Goal: Information Seeking & Learning: Learn about a topic

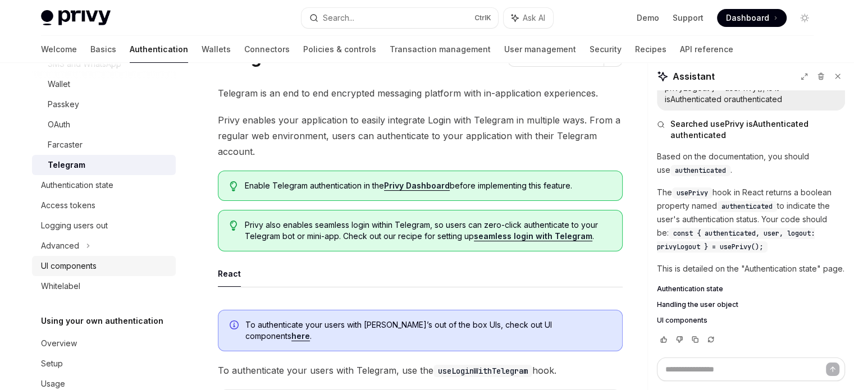
scroll to position [171, 0]
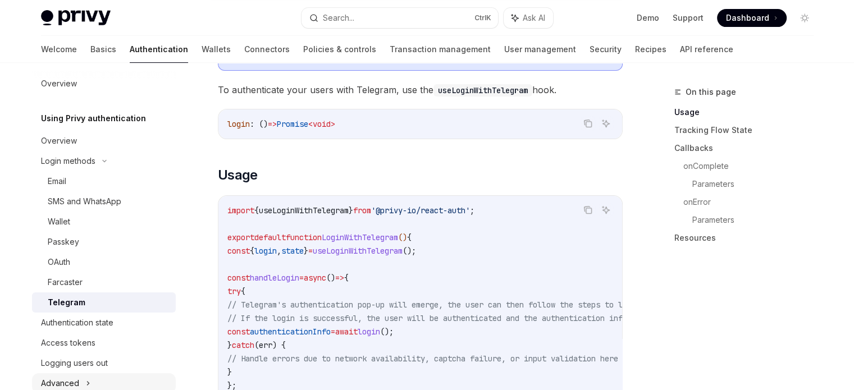
scroll to position [2, 0]
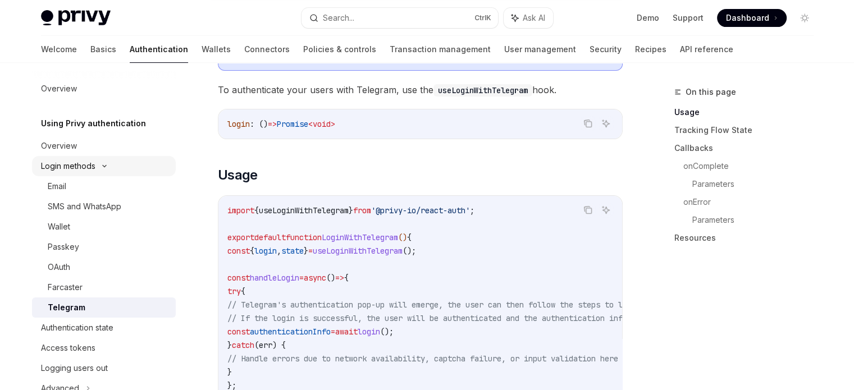
click at [107, 164] on icon at bounding box center [104, 166] width 13 height 4
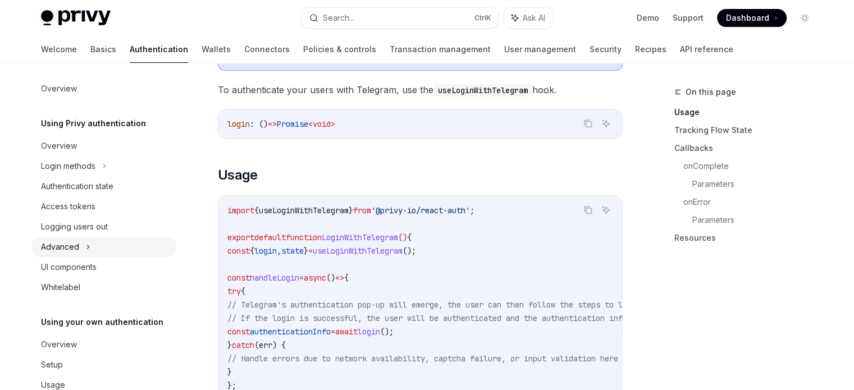
click at [83, 241] on div "Advanced" at bounding box center [104, 247] width 144 height 20
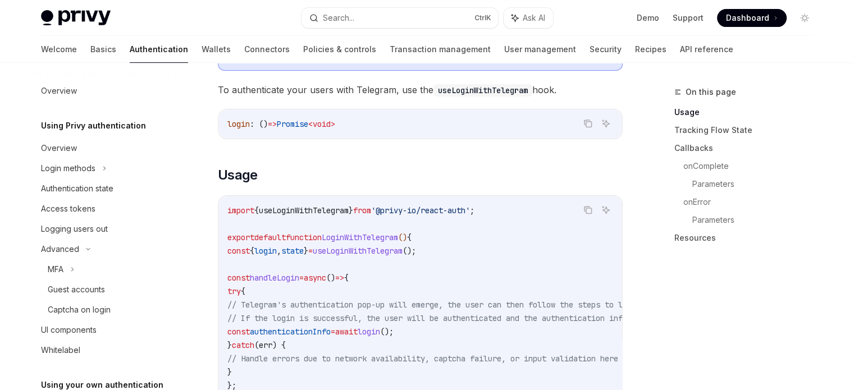
scroll to position [0, 0]
click at [90, 51] on link "Basics" at bounding box center [103, 49] width 26 height 27
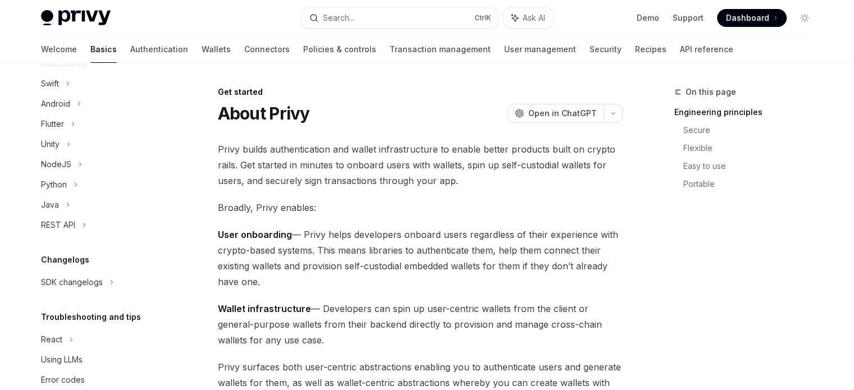
scroll to position [207, 0]
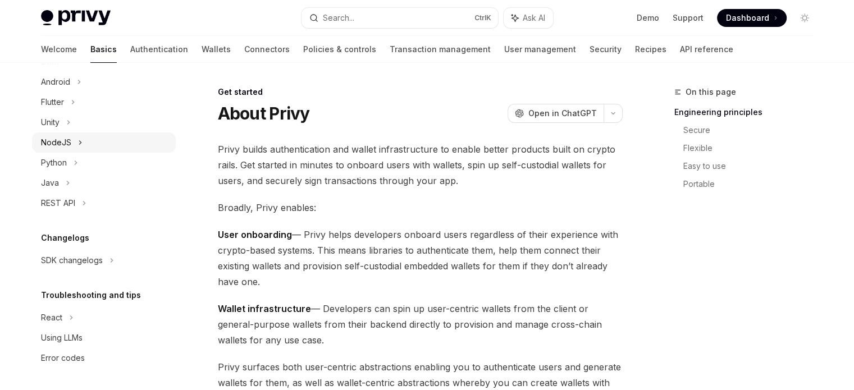
click at [83, 144] on div "NodeJS" at bounding box center [104, 143] width 144 height 20
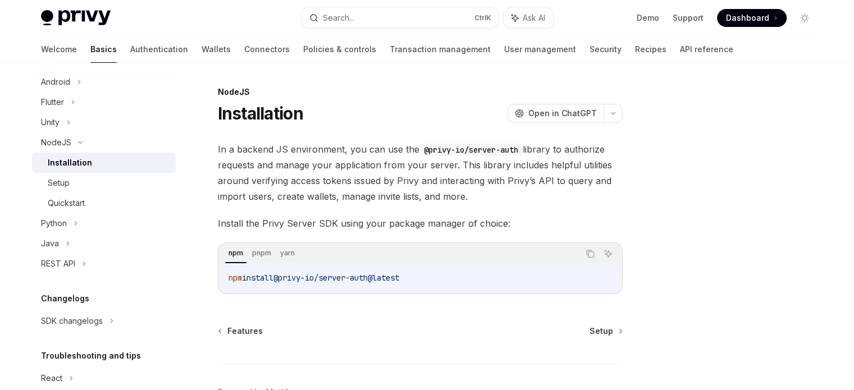
click at [80, 166] on div "Installation" at bounding box center [70, 162] width 44 height 13
click at [203, 253] on div "NodeJS Installation OpenAI Open in ChatGPT OpenAI Open in ChatGPT In a backend …" at bounding box center [315, 273] width 620 height 376
click at [57, 186] on div "Setup" at bounding box center [59, 182] width 22 height 13
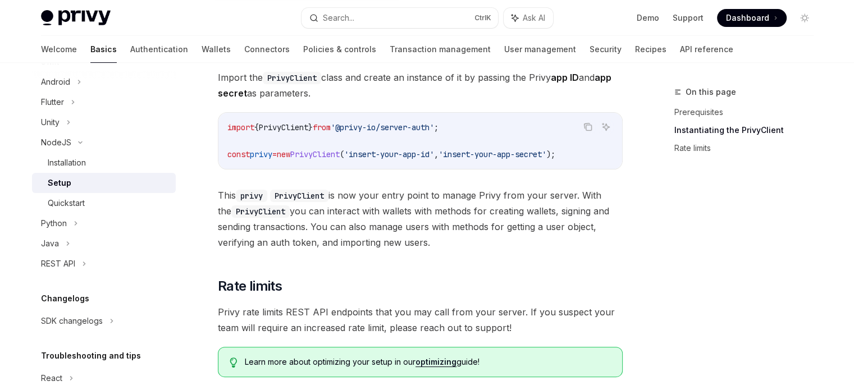
scroll to position [200, 0]
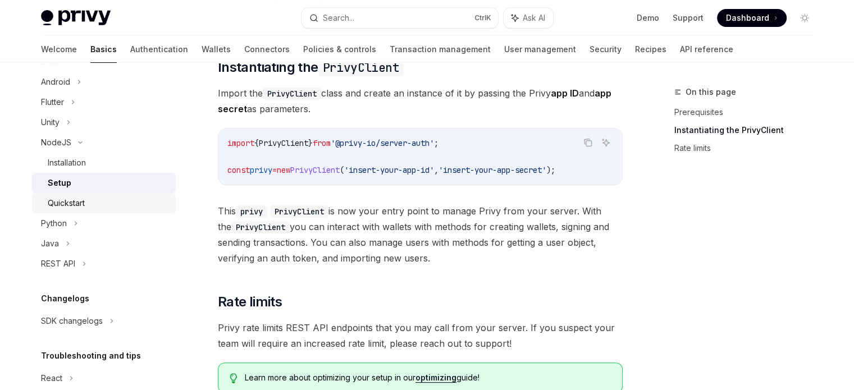
click at [70, 207] on div "Quickstart" at bounding box center [66, 203] width 37 height 13
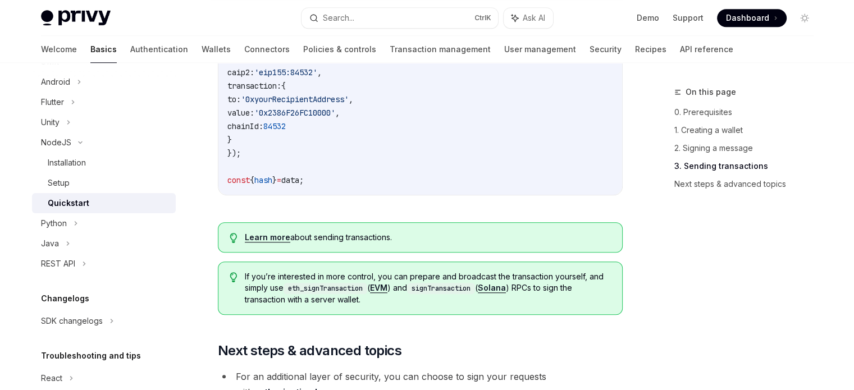
scroll to position [897, 0]
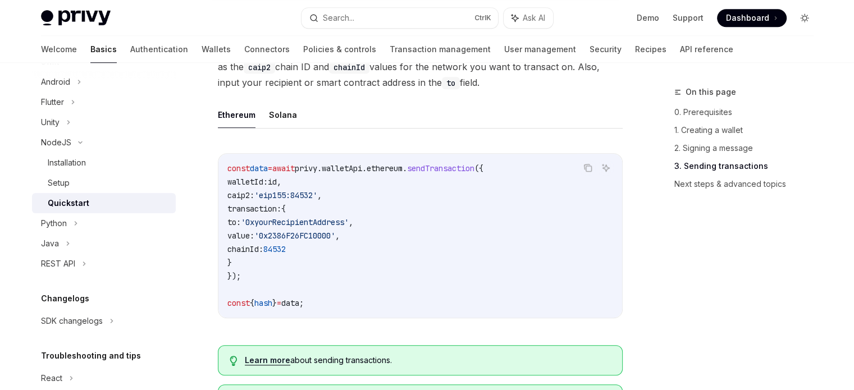
click at [800, 16] on icon "Toggle dark mode" at bounding box center [804, 17] width 9 height 9
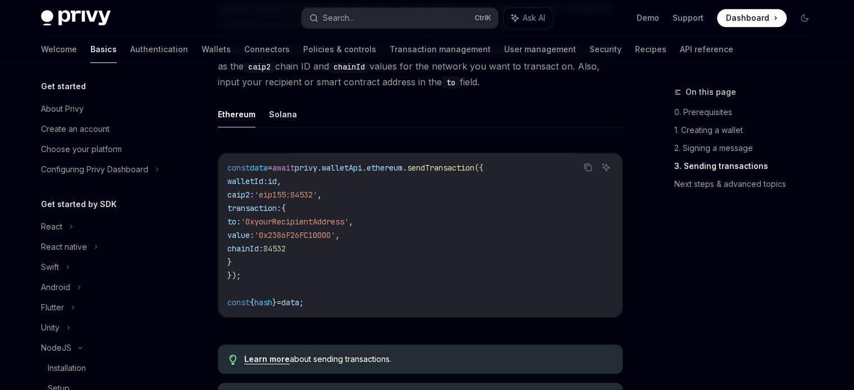
scroll to position [0, 0]
drag, startPoint x: 109, startPoint y: 51, endPoint x: 121, endPoint y: 71, distance: 23.7
click at [130, 51] on link "Authentication" at bounding box center [159, 49] width 58 height 27
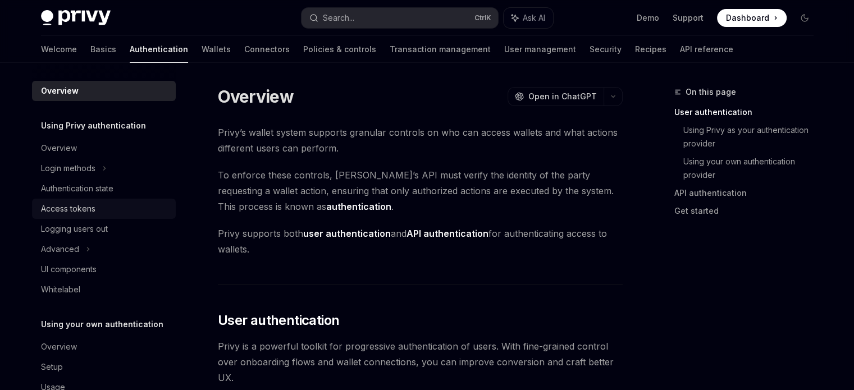
click at [89, 206] on div "Access tokens" at bounding box center [68, 208] width 54 height 13
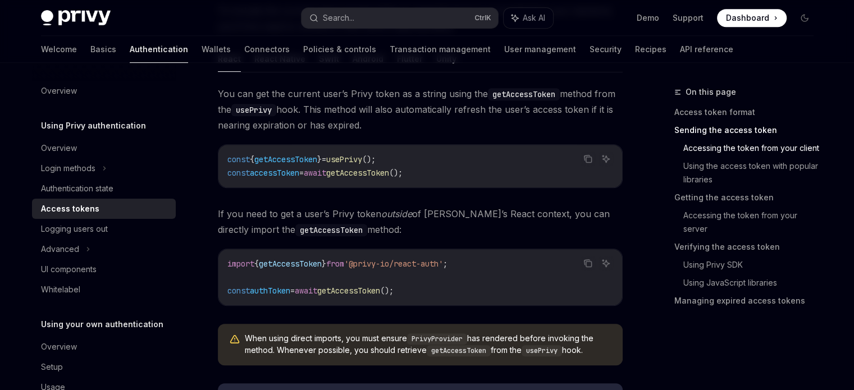
scroll to position [618, 0]
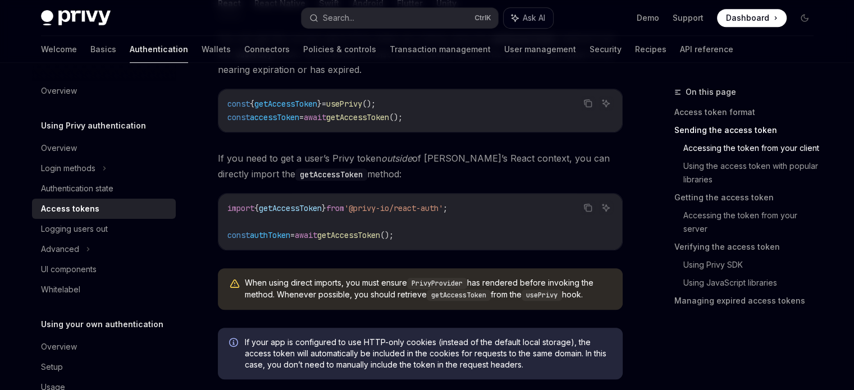
click at [532, 15] on span "Ask AI" at bounding box center [534, 17] width 22 height 11
type textarea "*"
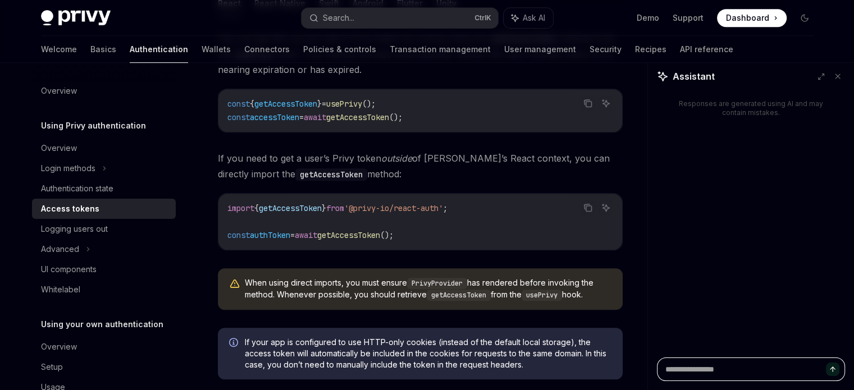
paste textarea "**********"
type textarea "**********"
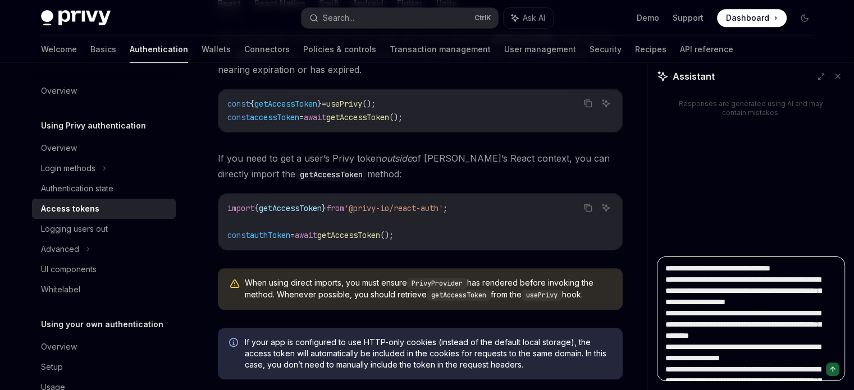
scroll to position [285, 0]
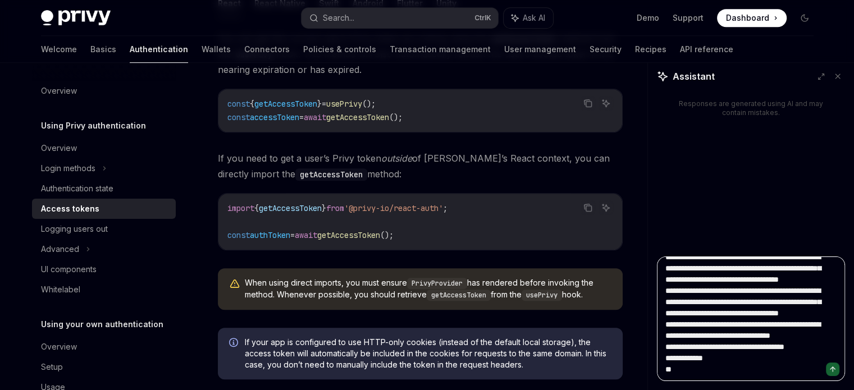
type textarea "*"
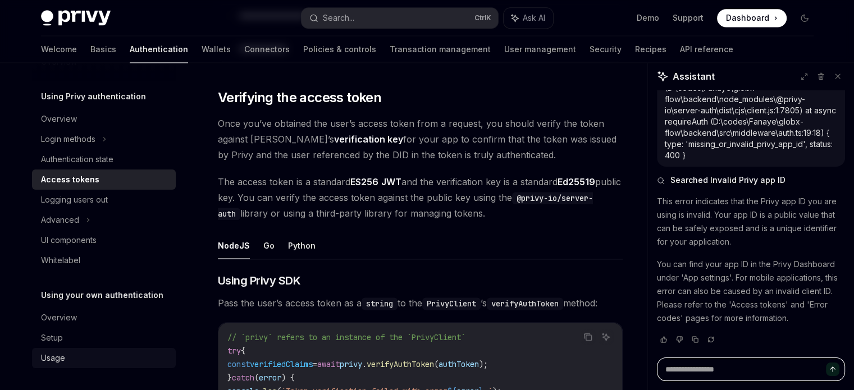
scroll to position [1516, 0]
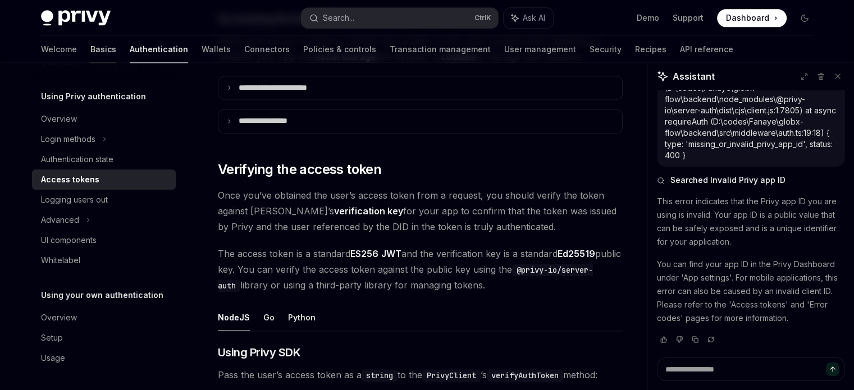
click at [90, 48] on link "Basics" at bounding box center [103, 49] width 26 height 27
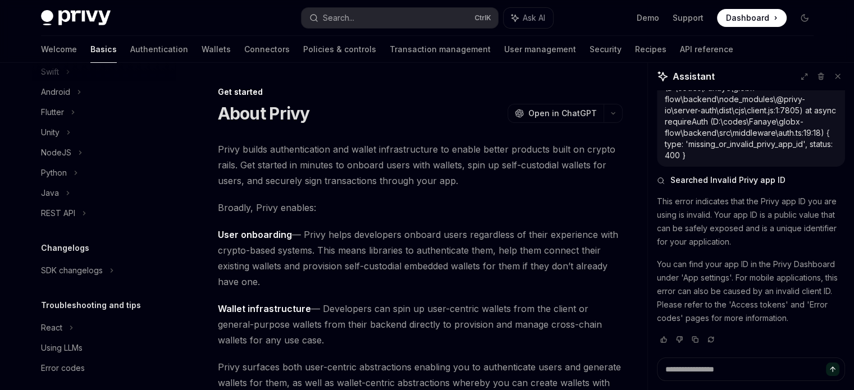
scroll to position [207, 0]
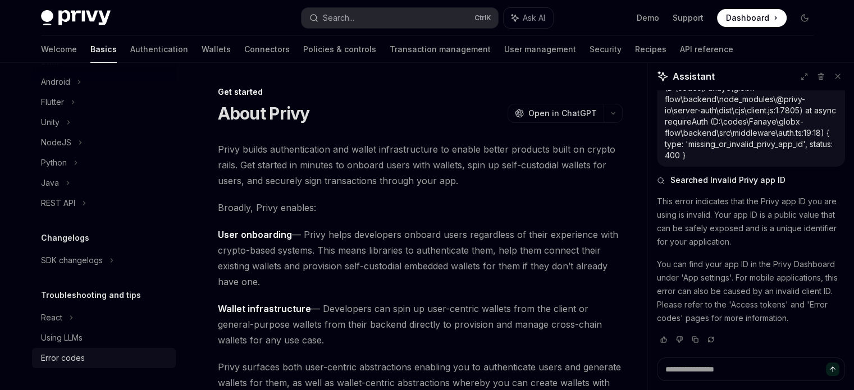
click at [69, 358] on div "Error codes" at bounding box center [63, 358] width 44 height 13
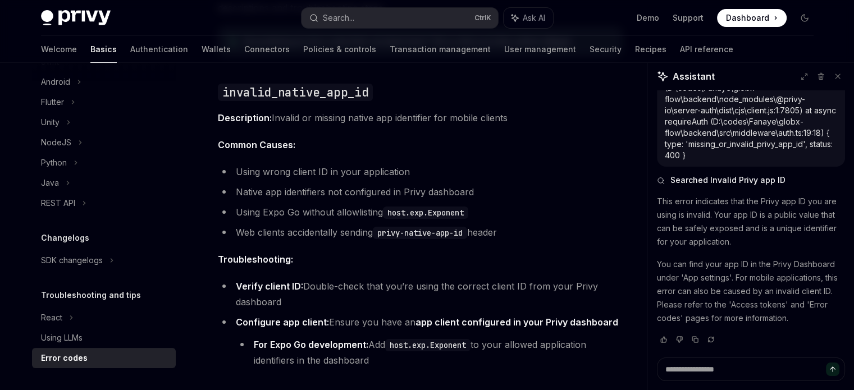
scroll to position [176, 0]
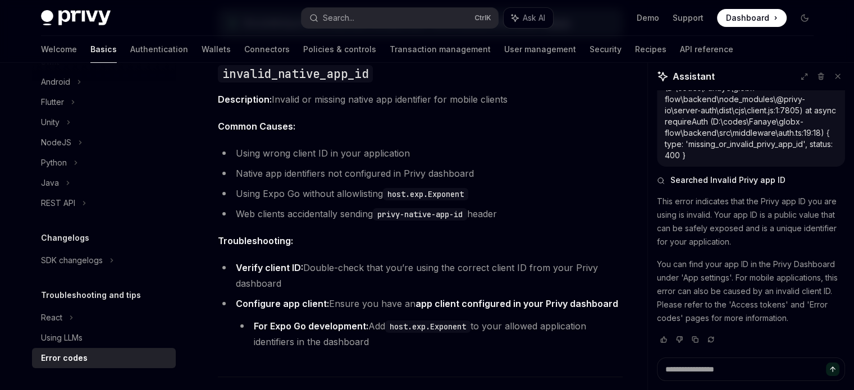
click at [478, 302] on link "app client configured in your Privy dashboard" at bounding box center [517, 304] width 203 height 12
type textarea "*"
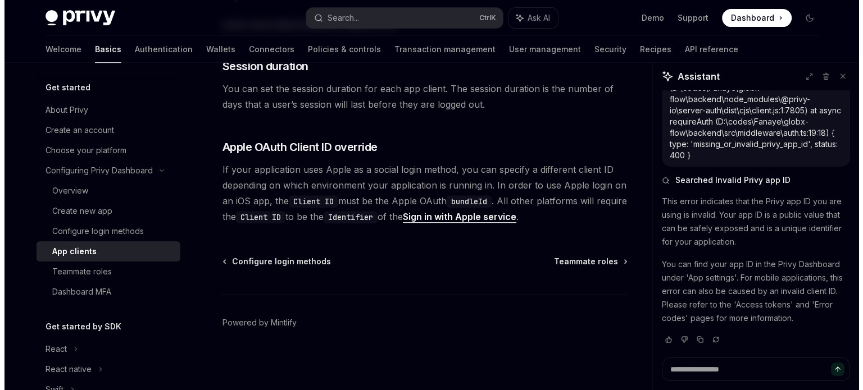
scroll to position [506, 0]
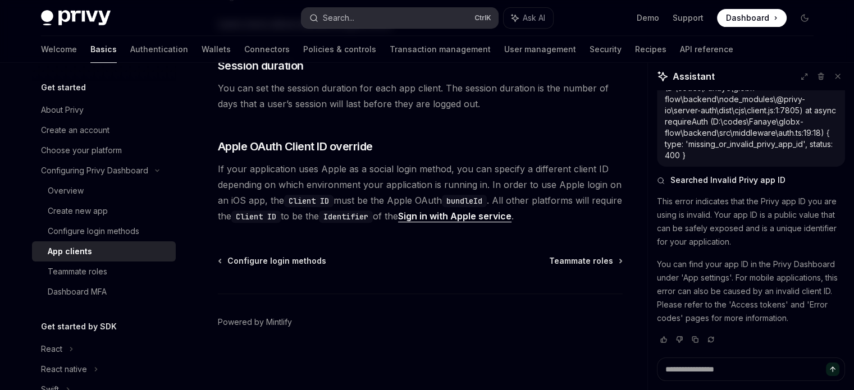
drag, startPoint x: 371, startPoint y: 16, endPoint x: 329, endPoint y: 13, distance: 42.2
click at [329, 13] on div "Search..." at bounding box center [338, 17] width 31 height 13
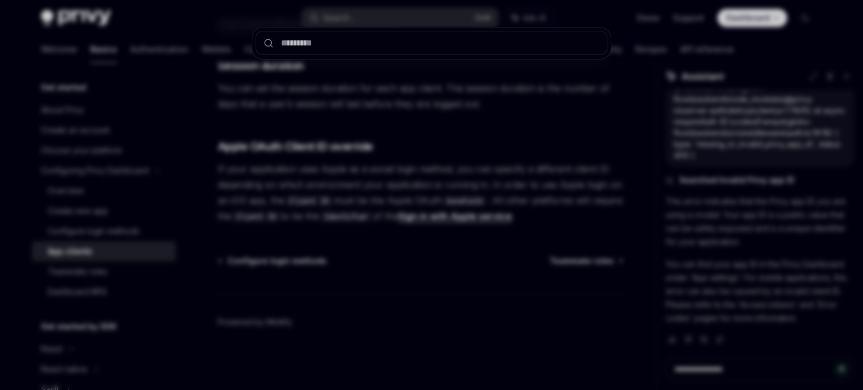
type input "**********"
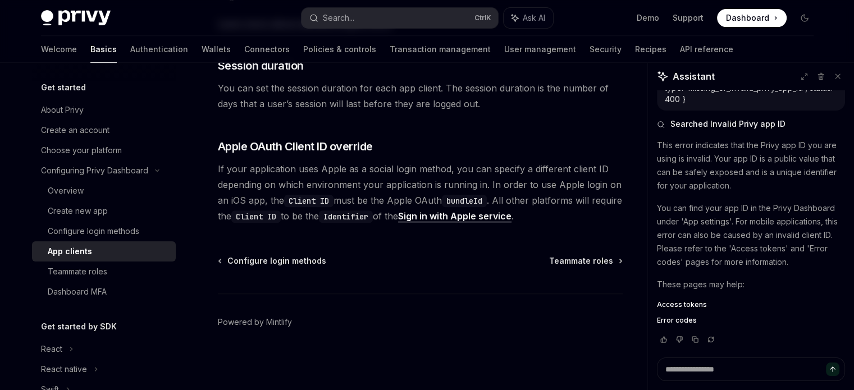
scroll to position [810, 0]
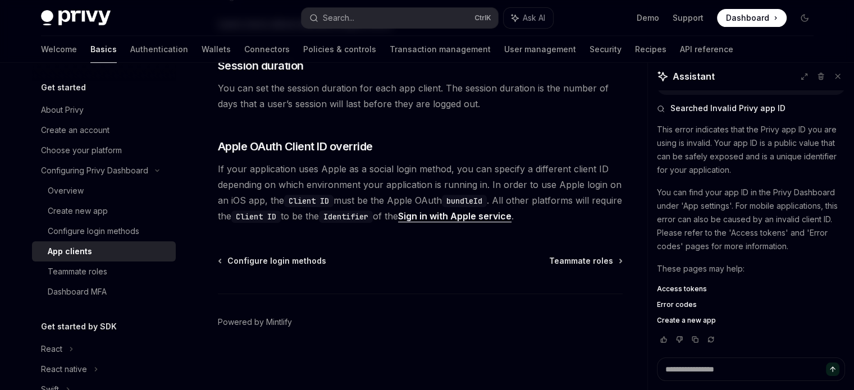
click at [690, 290] on span "Access tokens" at bounding box center [682, 289] width 50 height 9
click at [697, 291] on span "Access tokens" at bounding box center [682, 289] width 50 height 9
click at [696, 290] on span "Access tokens" at bounding box center [682, 289] width 50 height 9
click at [695, 285] on span "Access tokens" at bounding box center [682, 289] width 50 height 9
type textarea "*"
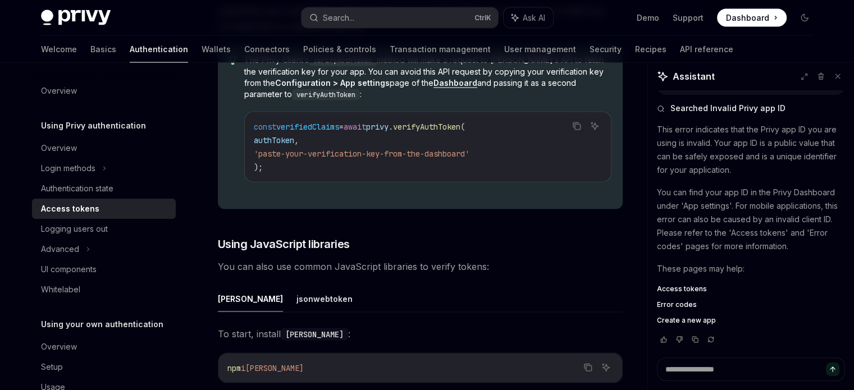
scroll to position [2190, 0]
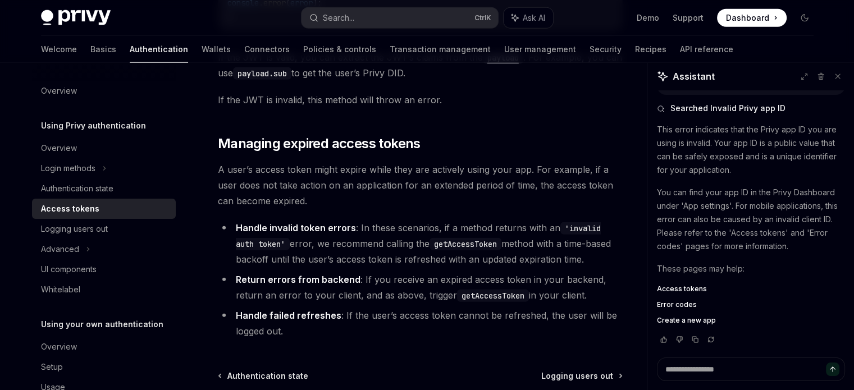
scroll to position [2910, 0]
